Goal: Find specific page/section: Find specific page/section

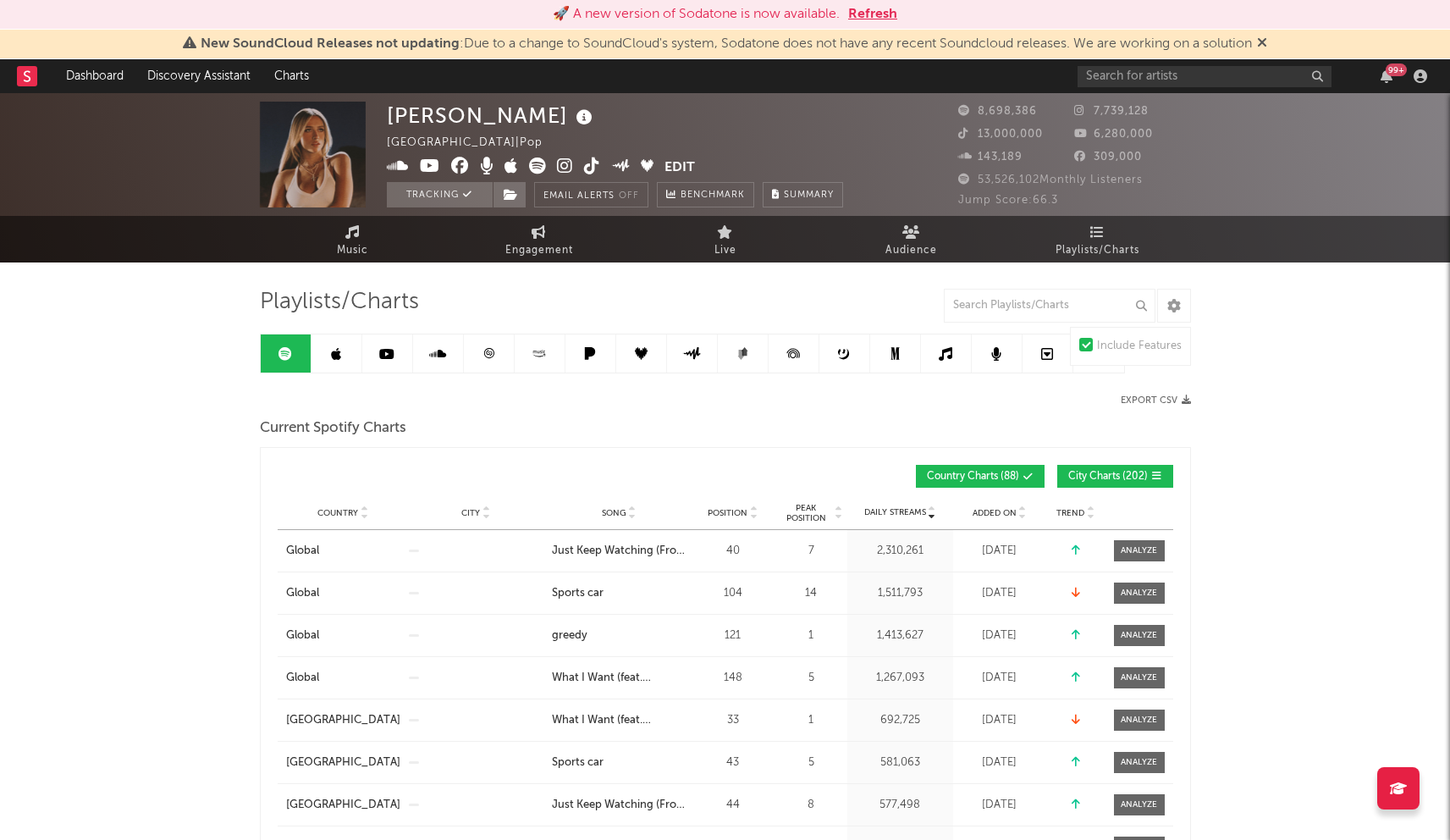
click at [862, 11] on button "Refresh" at bounding box center [873, 14] width 49 height 20
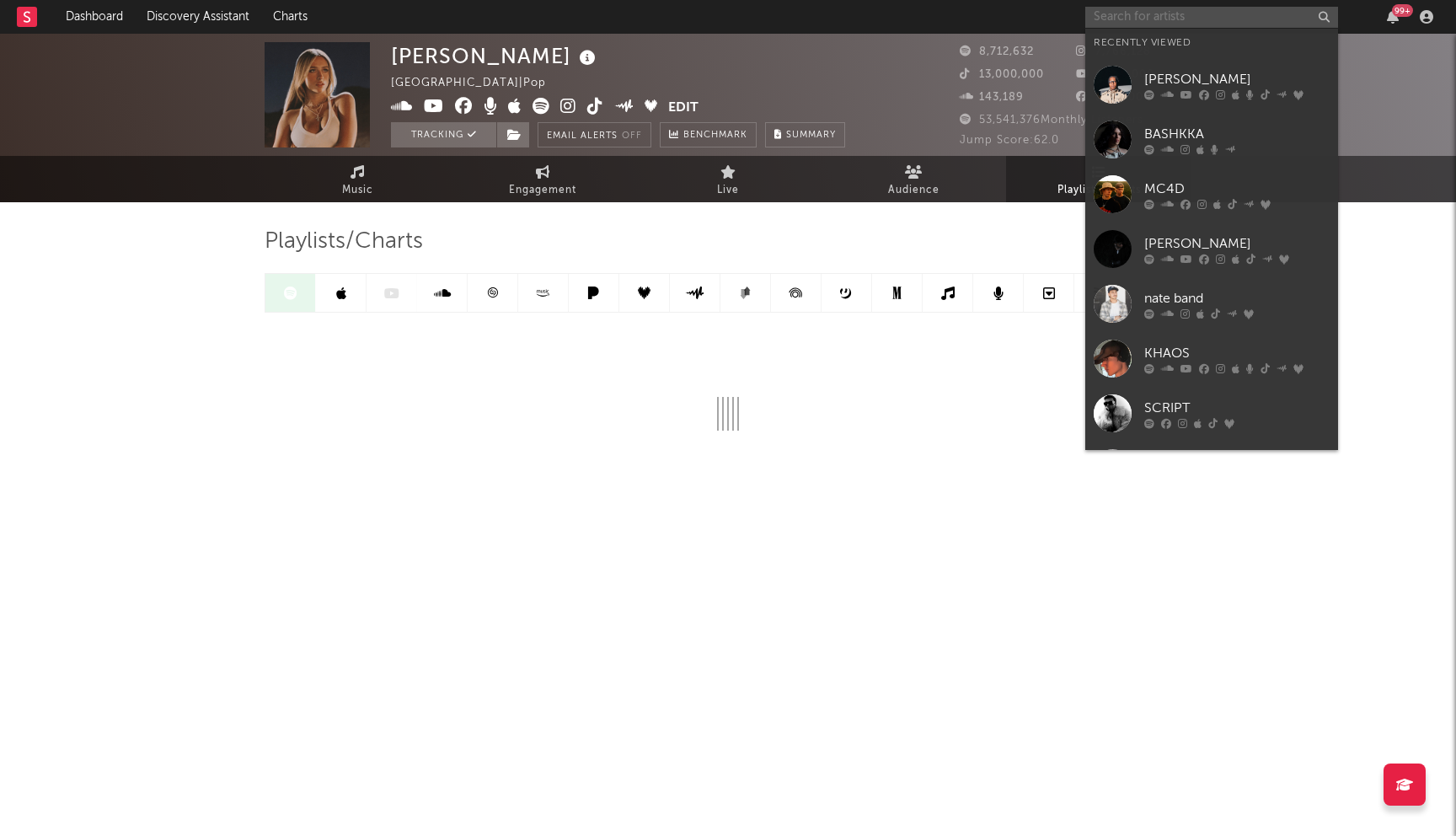
click at [1156, 17] on input "text" at bounding box center [1212, 17] width 253 height 21
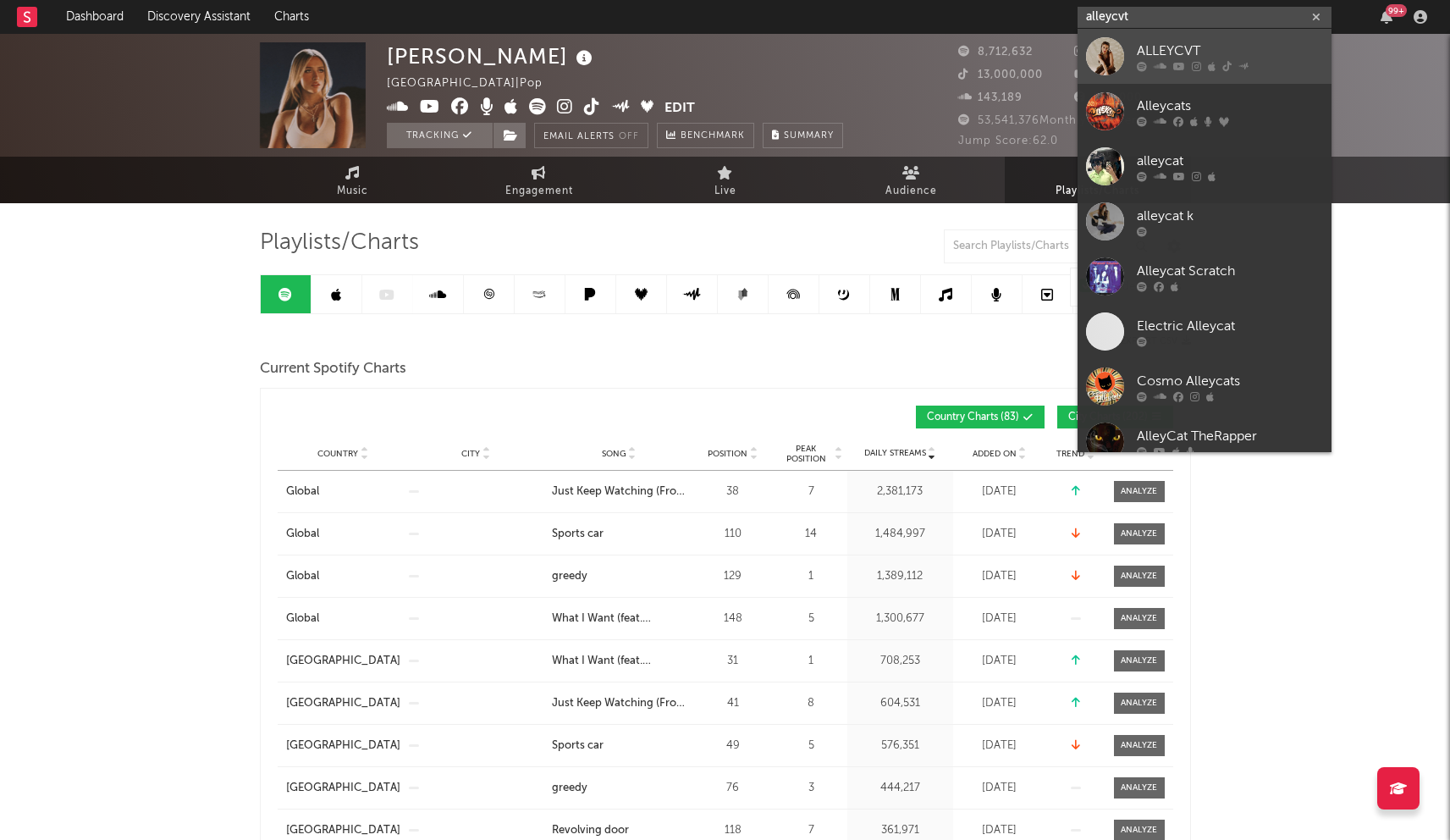
type input "alleycvt"
click at [1142, 57] on div "ALLEYCVT" at bounding box center [1230, 50] width 187 height 20
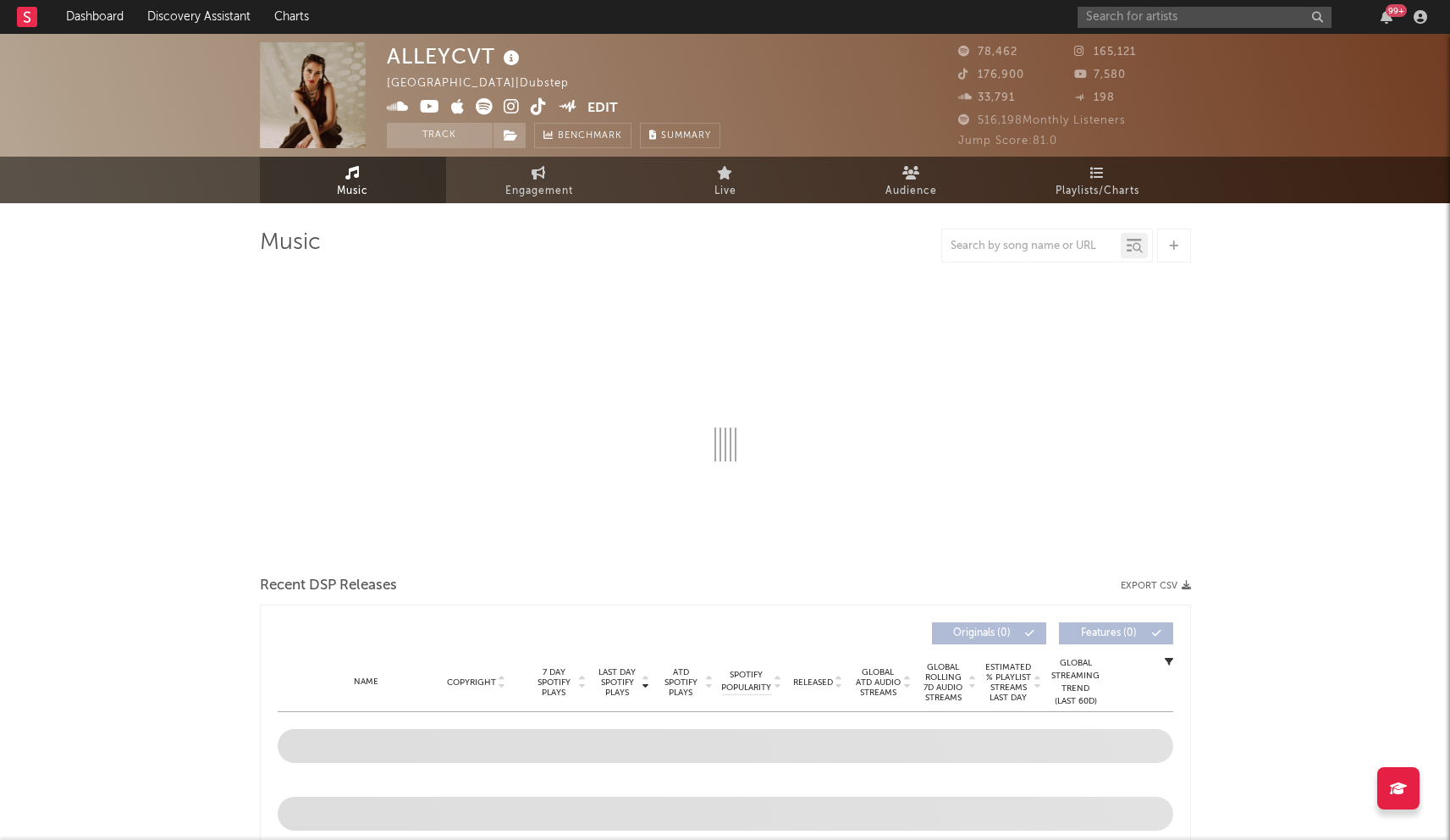
select select "6m"
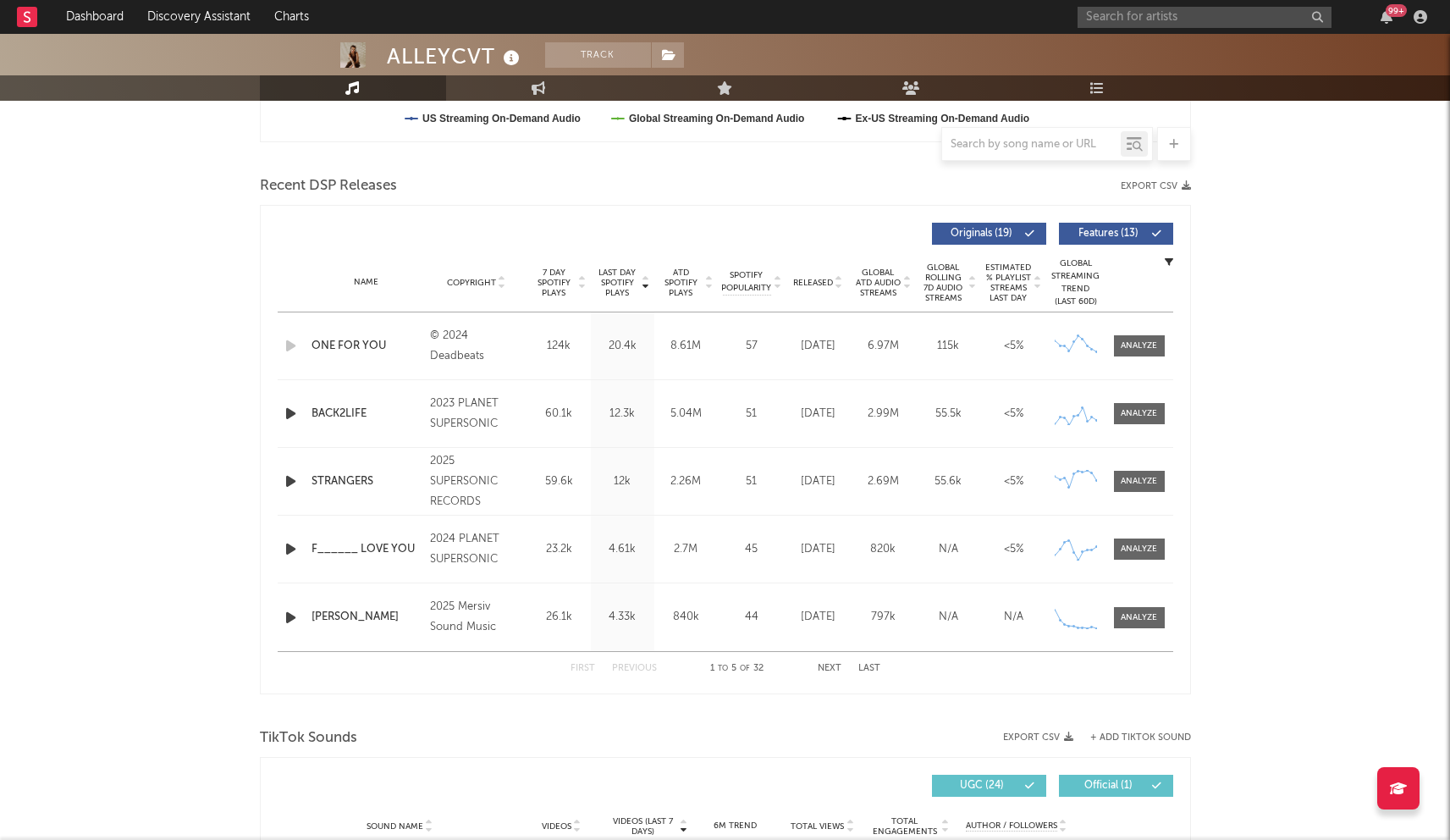
scroll to position [439, 0]
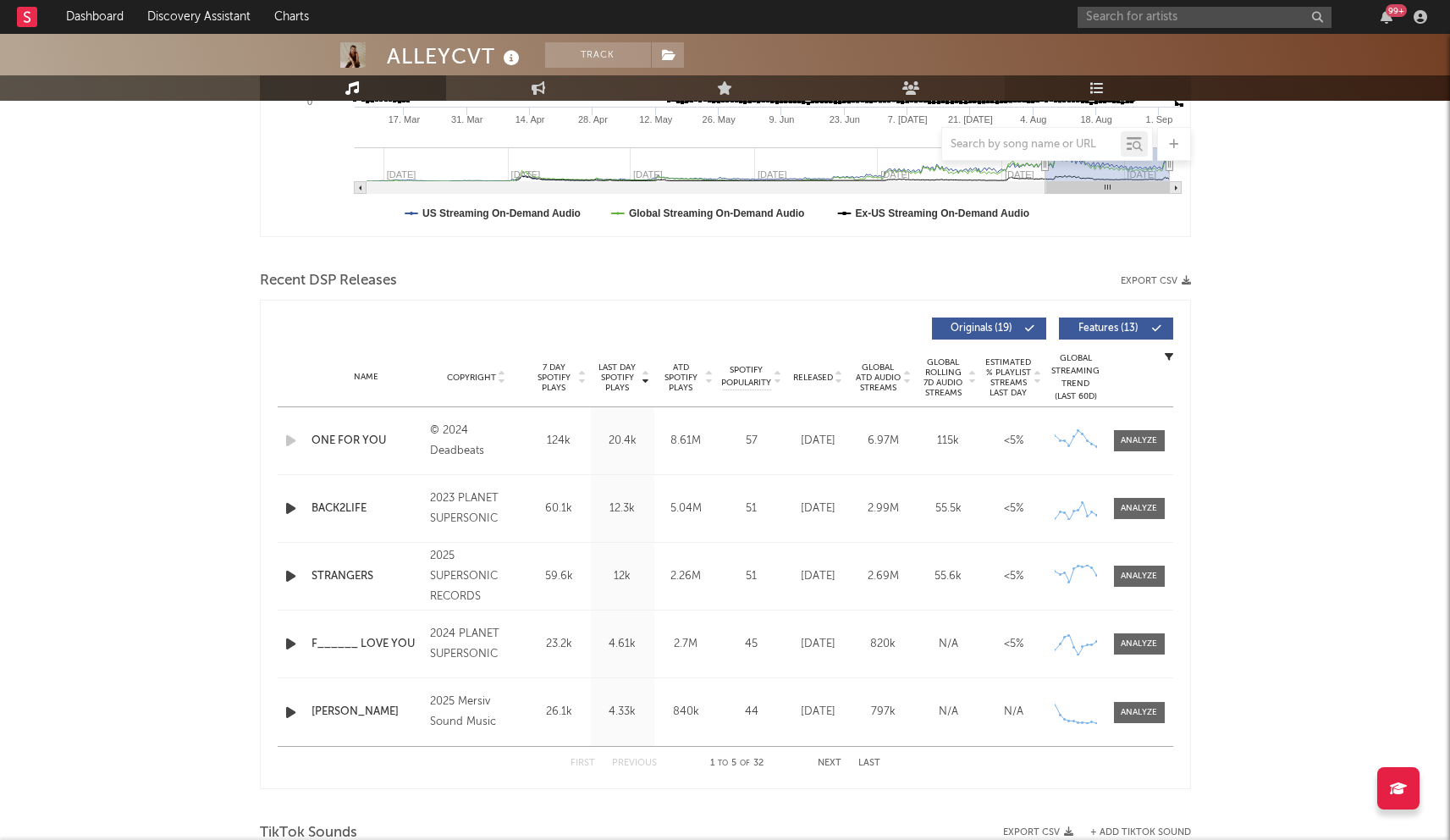
click at [1099, 82] on icon at bounding box center [1097, 88] width 14 height 14
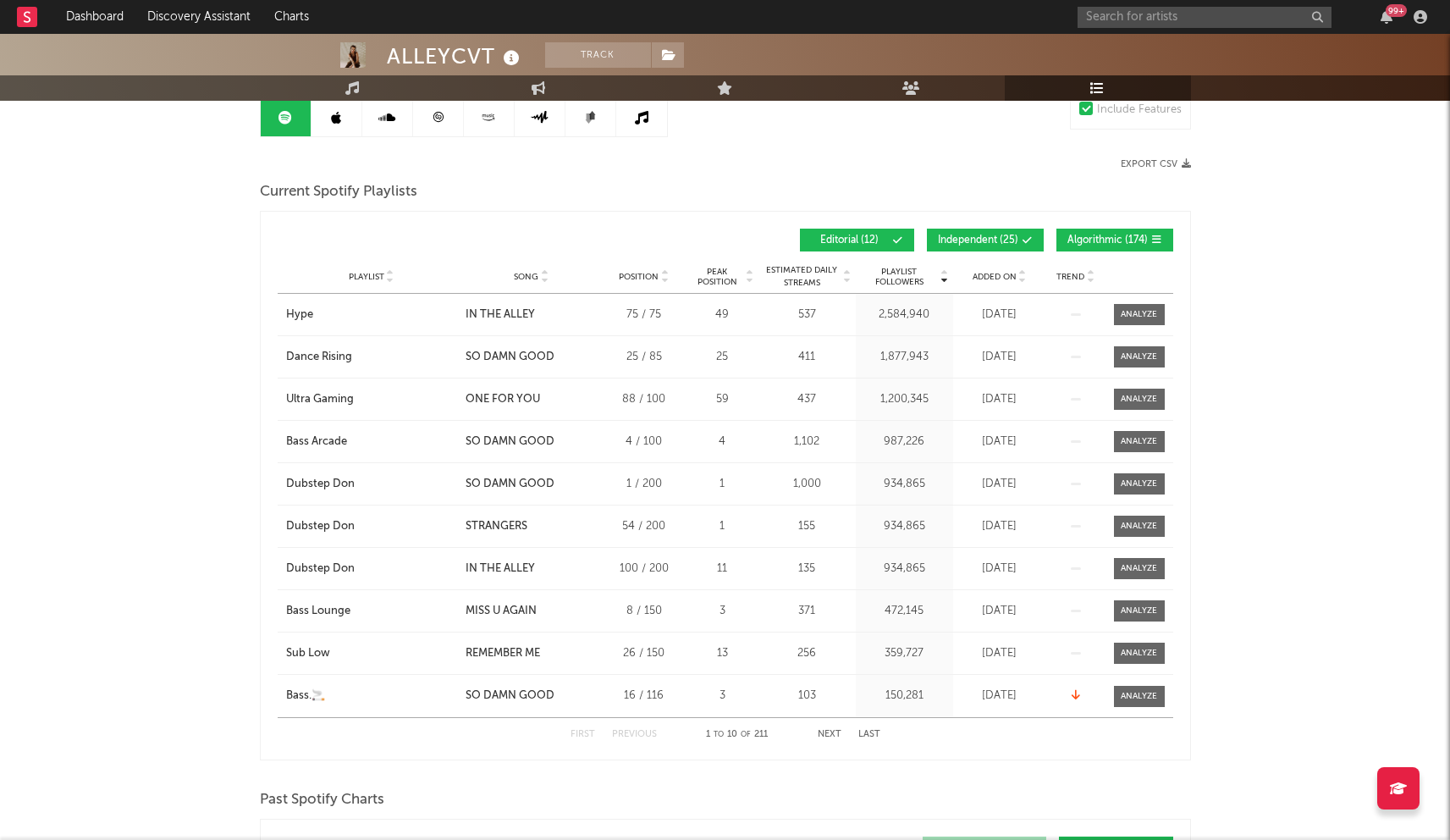
scroll to position [188, 0]
